Goal: Task Accomplishment & Management: Use online tool/utility

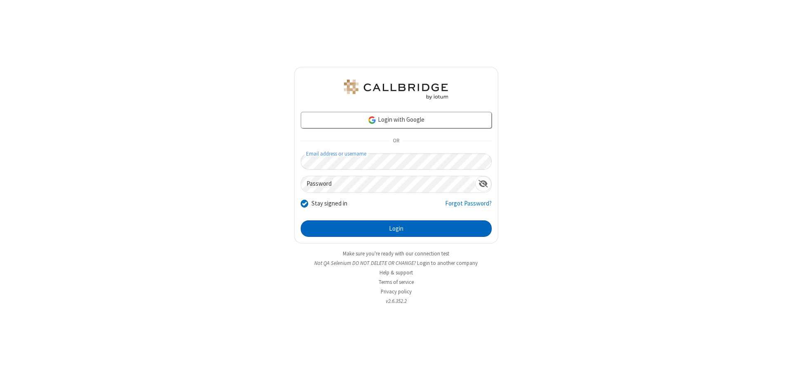
click at [396, 229] on button "Login" at bounding box center [396, 228] width 191 height 17
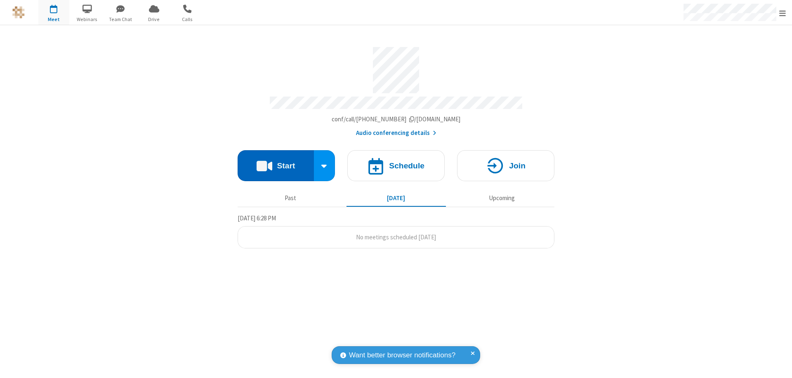
click at [276, 162] on button "Start" at bounding box center [276, 165] width 76 height 31
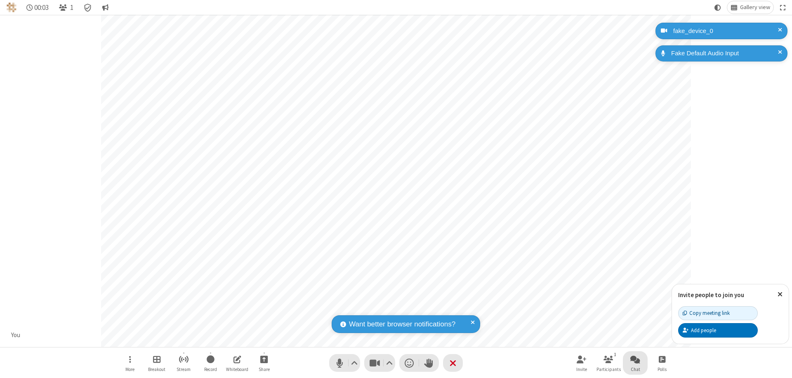
click at [635, 359] on span "Open chat" at bounding box center [636, 359] width 10 height 10
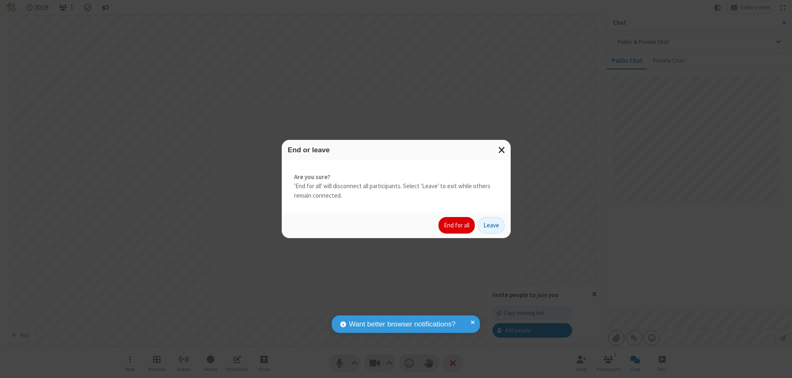
click at [457, 225] on button "End for all" at bounding box center [457, 225] width 36 height 17
